Goal: Task Accomplishment & Management: Manage account settings

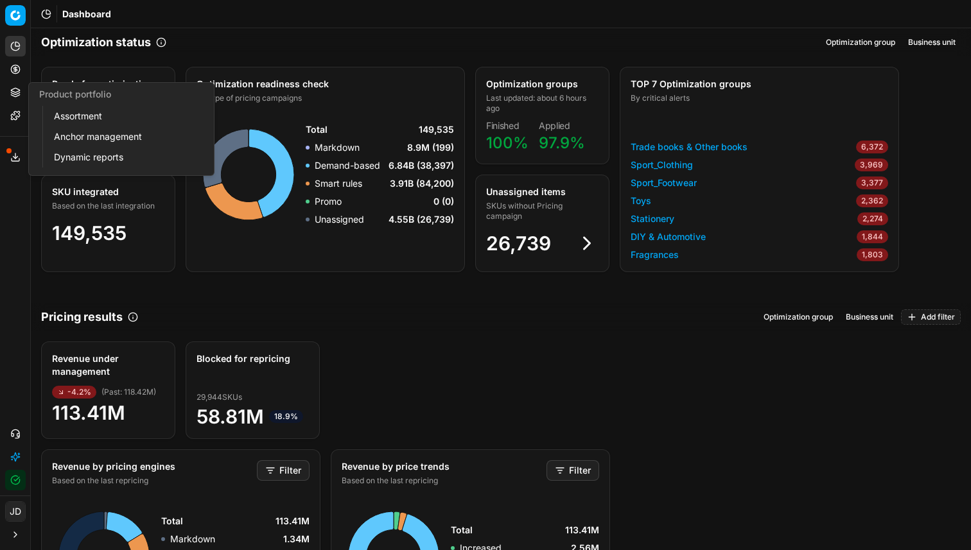
click at [17, 73] on circle at bounding box center [15, 69] width 8 height 8
click at [72, 96] on link "Optimization groups" at bounding box center [124, 93] width 150 height 18
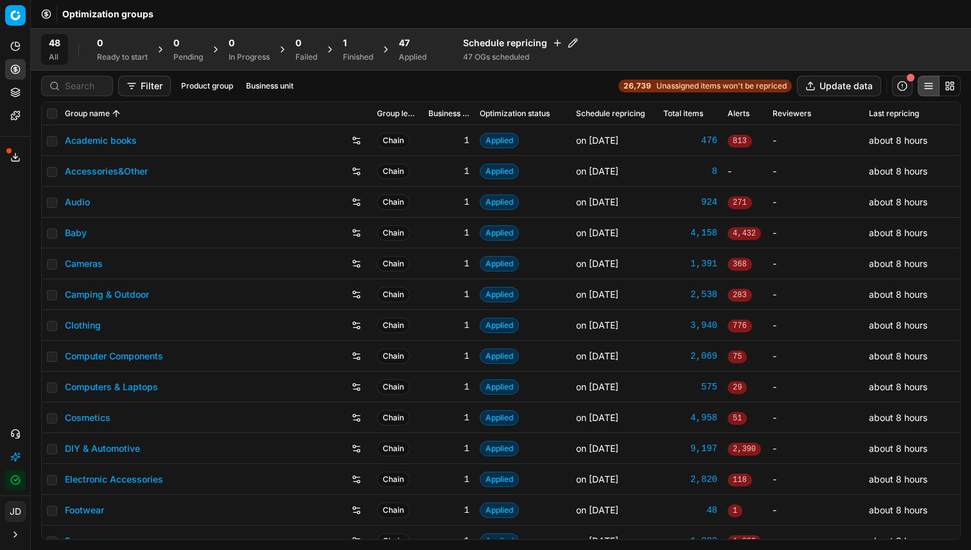
click at [413, 55] on div "Applied" at bounding box center [413, 57] width 28 height 10
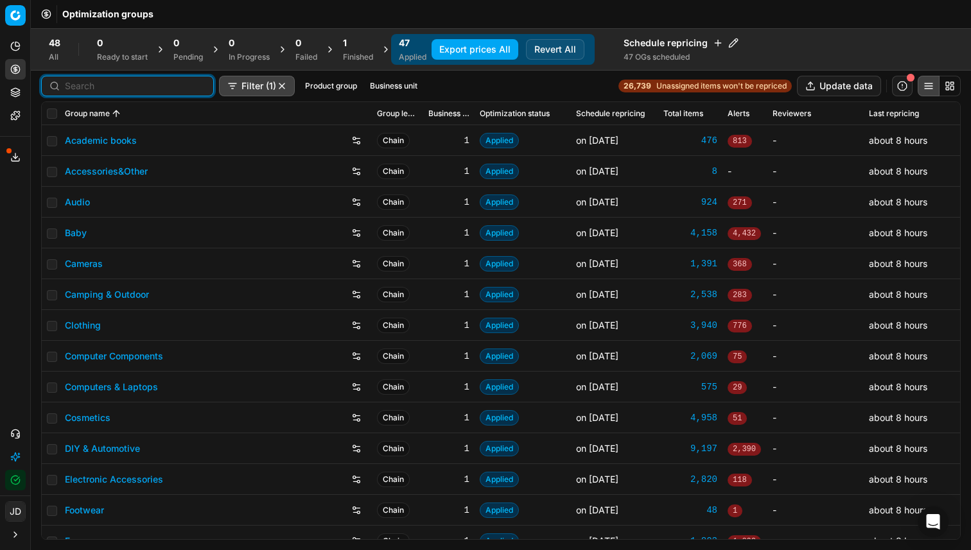
click at [79, 82] on input at bounding box center [135, 86] width 141 height 13
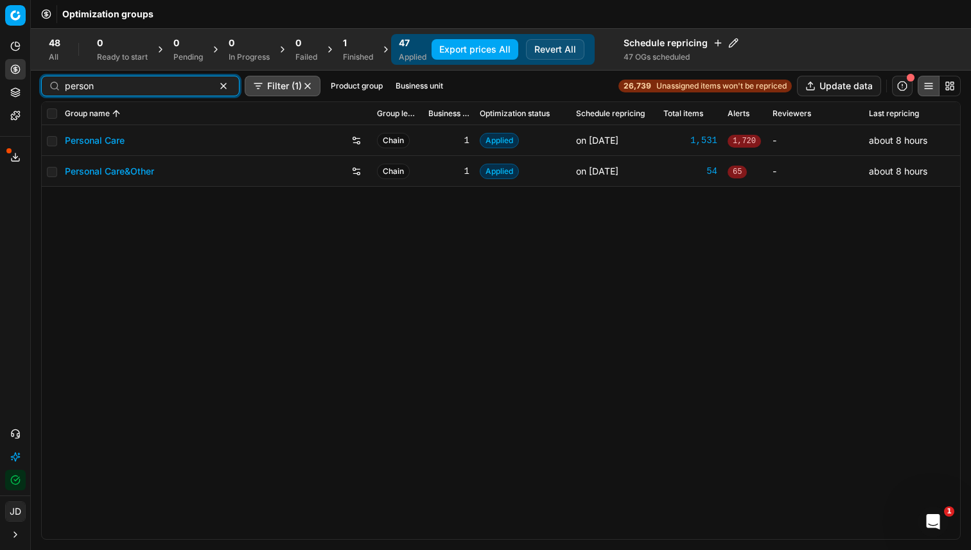
type input "person"
click at [49, 118] on input "checkbox" at bounding box center [52, 114] width 10 height 10
checkbox input "true"
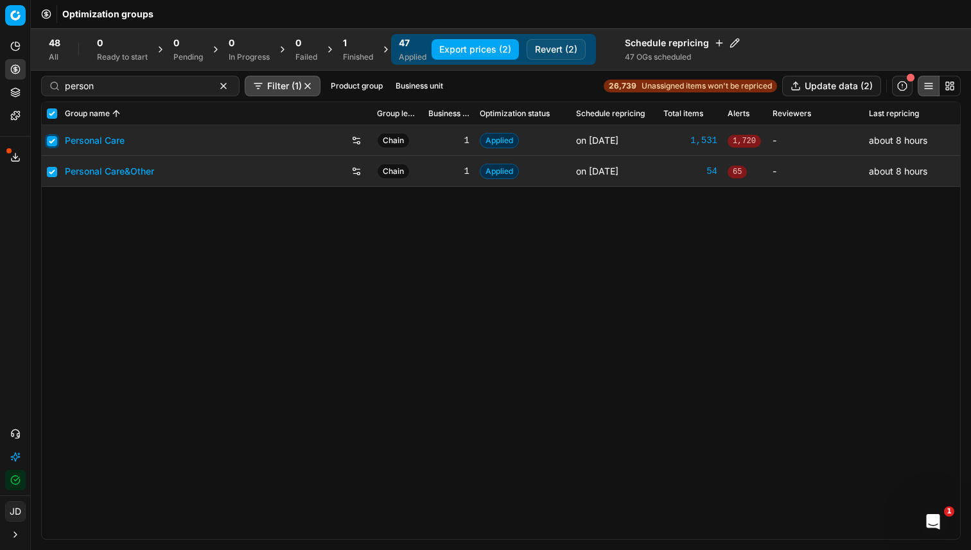
click at [53, 139] on input "checkbox" at bounding box center [52, 141] width 10 height 10
checkbox input "false"
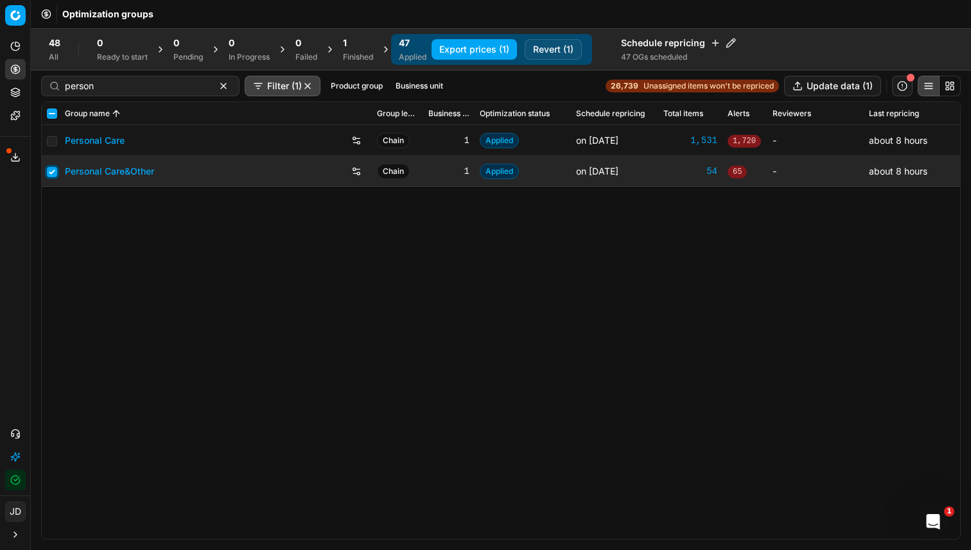
click at [53, 173] on input "checkbox" at bounding box center [52, 172] width 10 height 10
checkbox input "false"
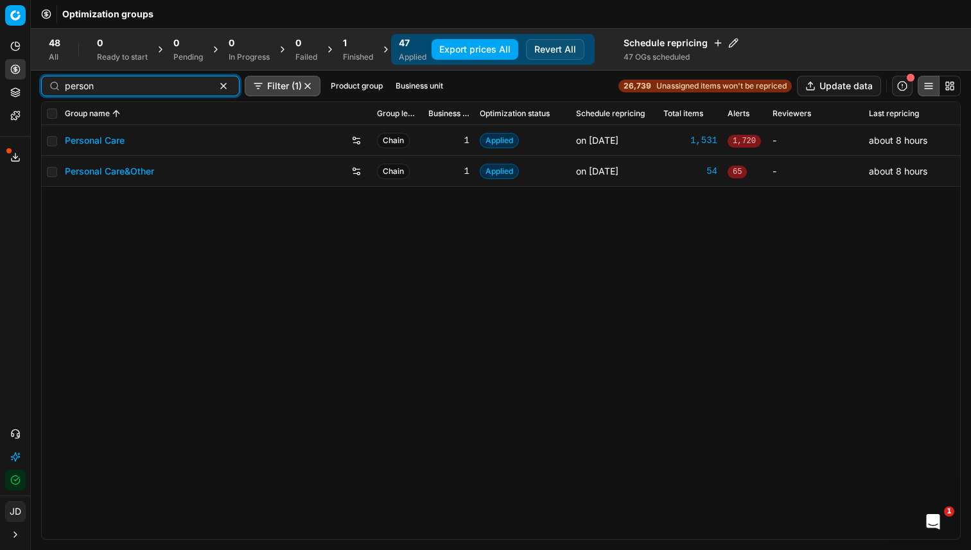
click at [216, 87] on button "button" at bounding box center [223, 85] width 15 height 15
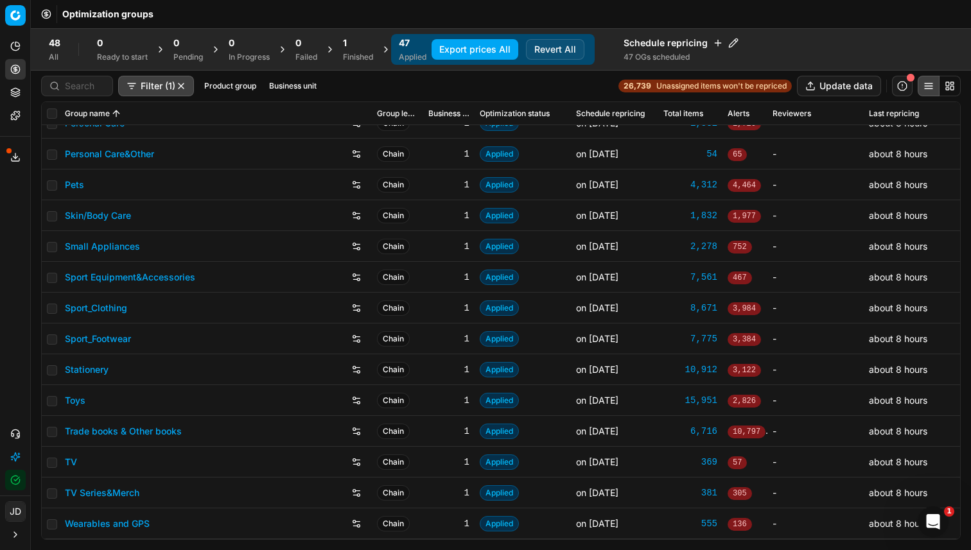
scroll to position [1019, 0]
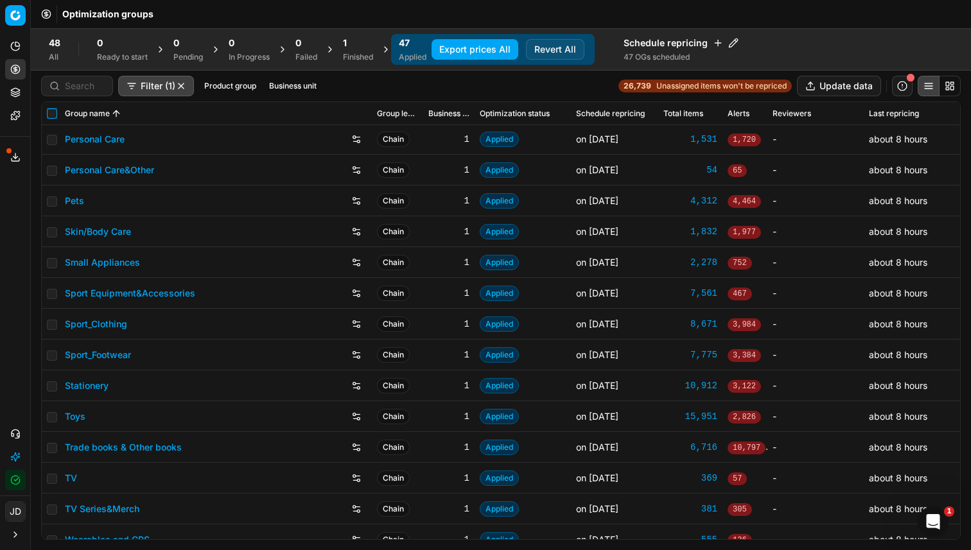
click at [54, 115] on input "checkbox" at bounding box center [52, 114] width 10 height 10
checkbox input "true"
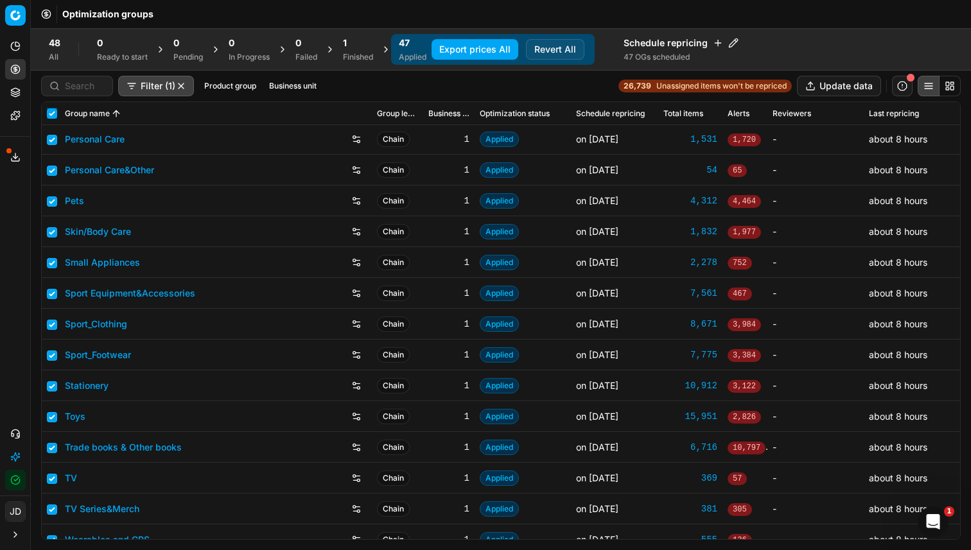
checkbox input "true"
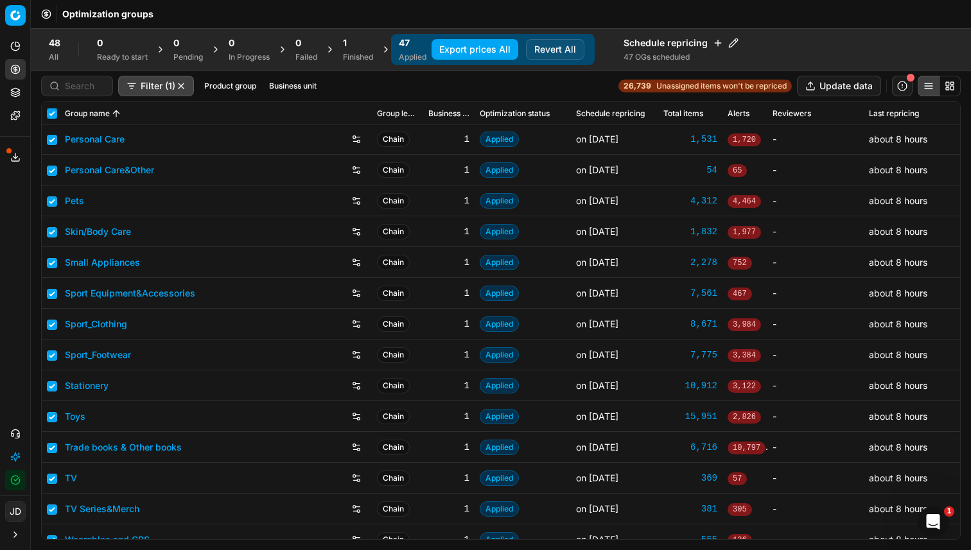
checkbox input "true"
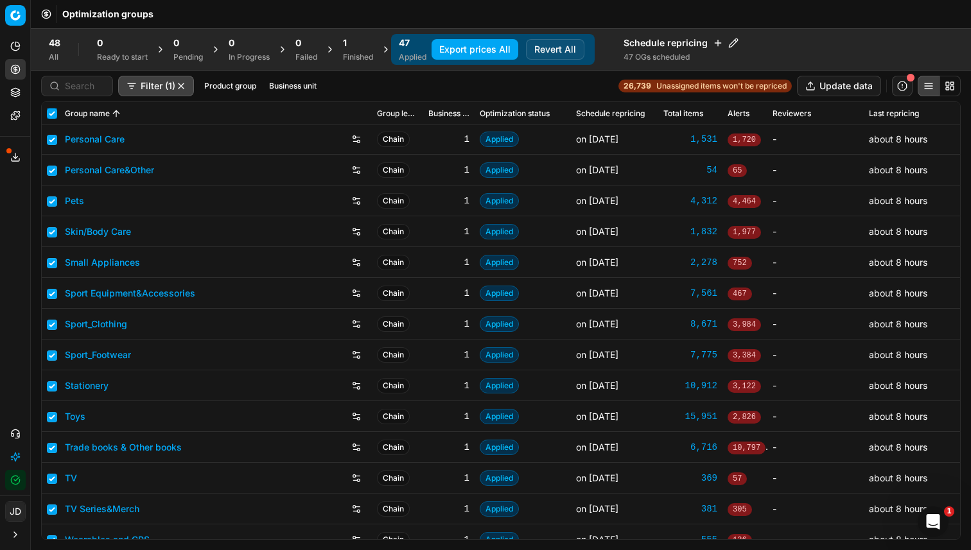
checkbox input "true"
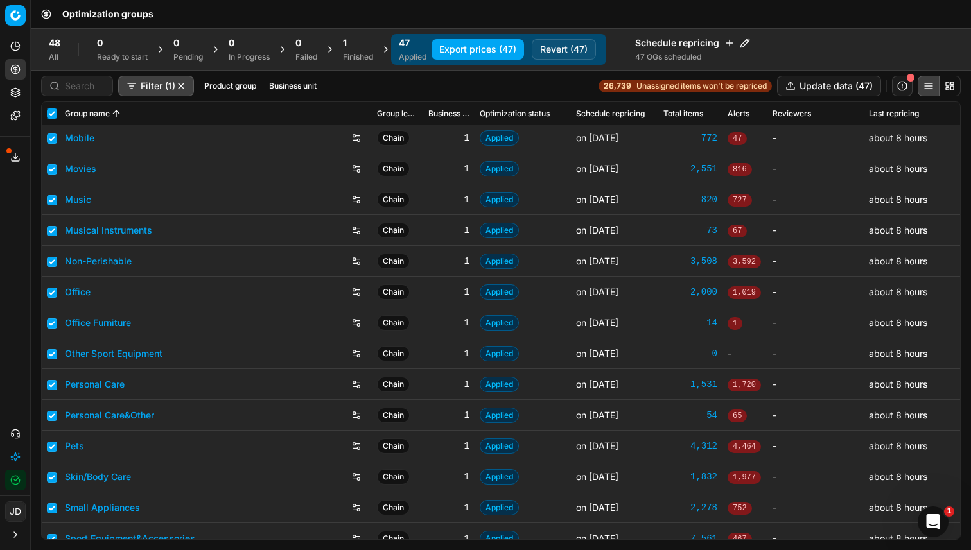
scroll to position [786, 0]
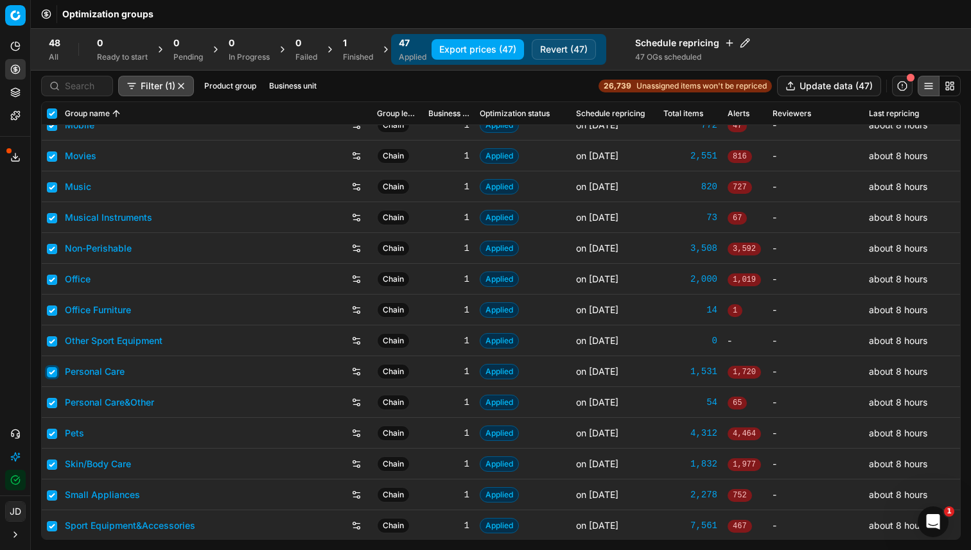
click at [48, 373] on input "checkbox" at bounding box center [52, 372] width 10 height 10
checkbox input "false"
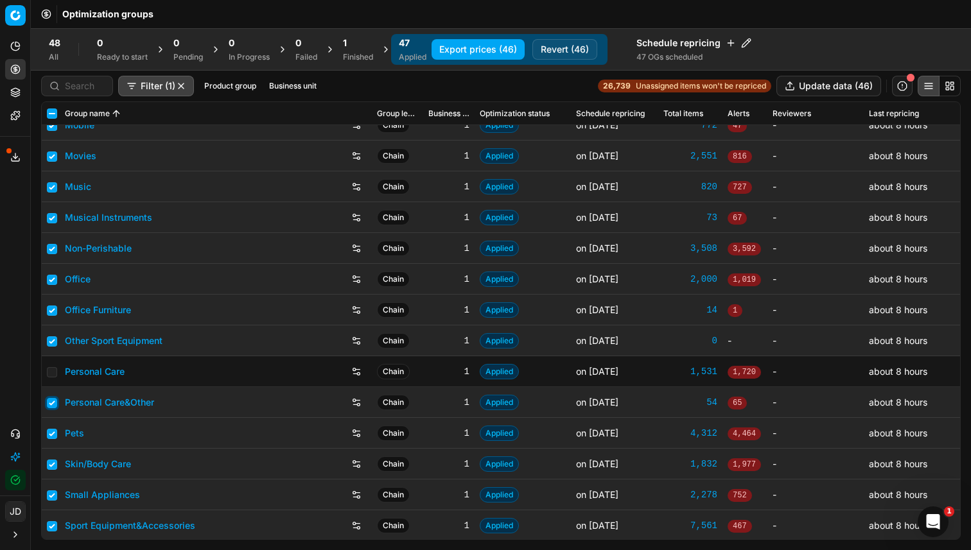
click at [52, 407] on input "checkbox" at bounding box center [52, 403] width 10 height 10
checkbox input "false"
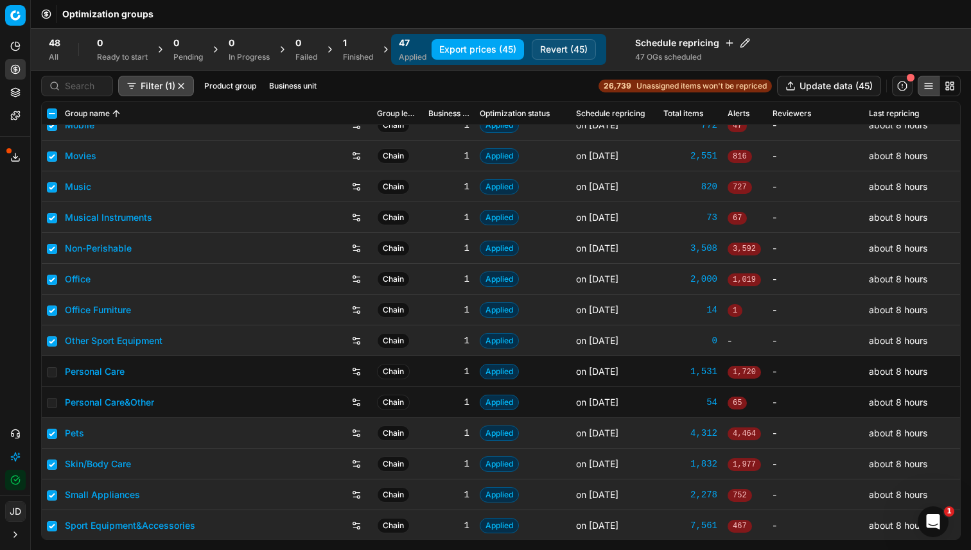
click at [112, 375] on link "Personal Care" at bounding box center [95, 371] width 60 height 13
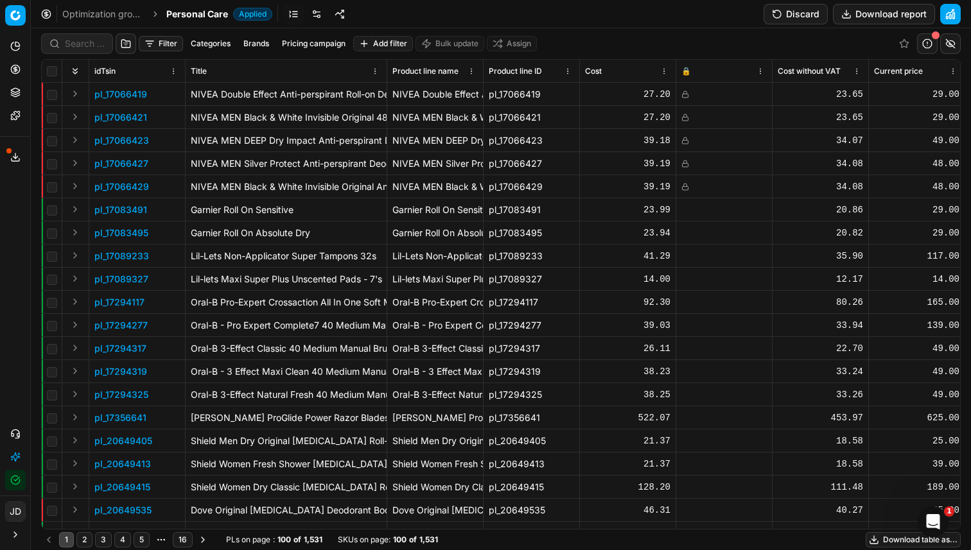
scroll to position [1876, 0]
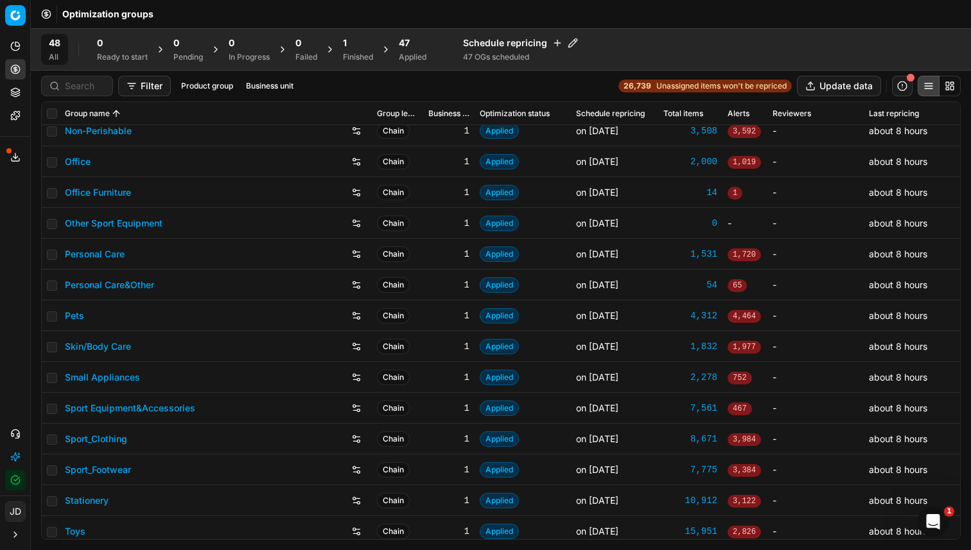
scroll to position [1001, 0]
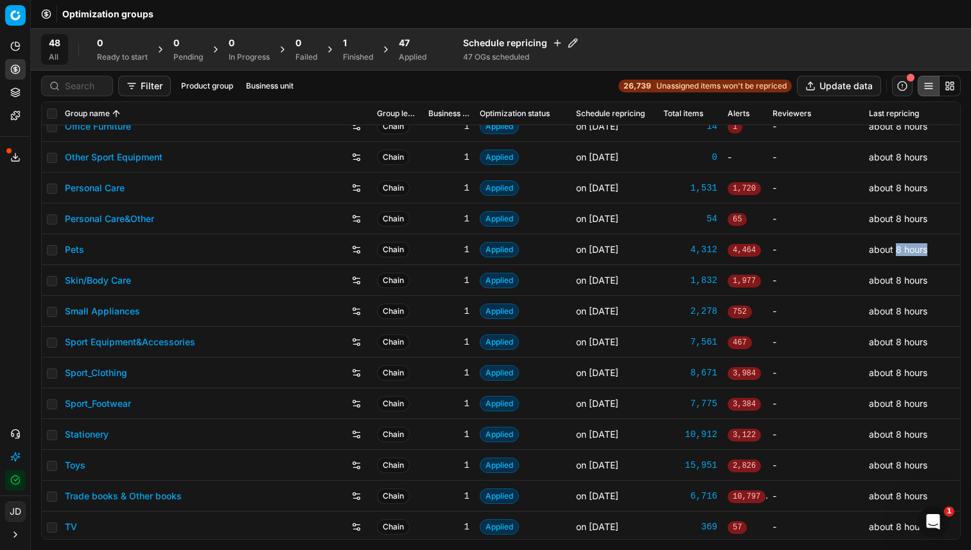
drag, startPoint x: 886, startPoint y: 251, endPoint x: 920, endPoint y: 252, distance: 34.7
click at [920, 252] on td "about 8 hours" at bounding box center [912, 249] width 96 height 31
